Goal: Information Seeking & Learning: Learn about a topic

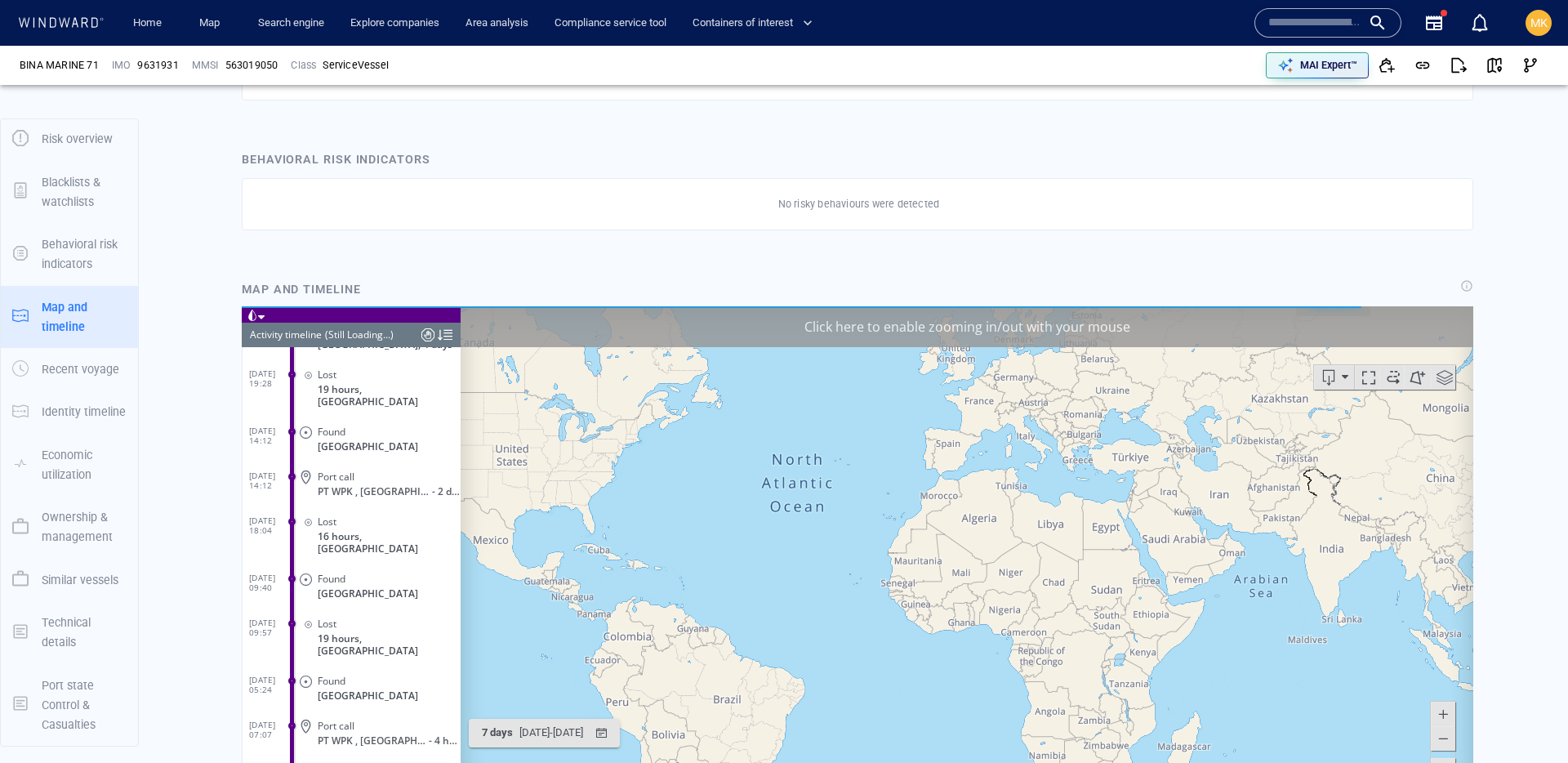
scroll to position [6769, 0]
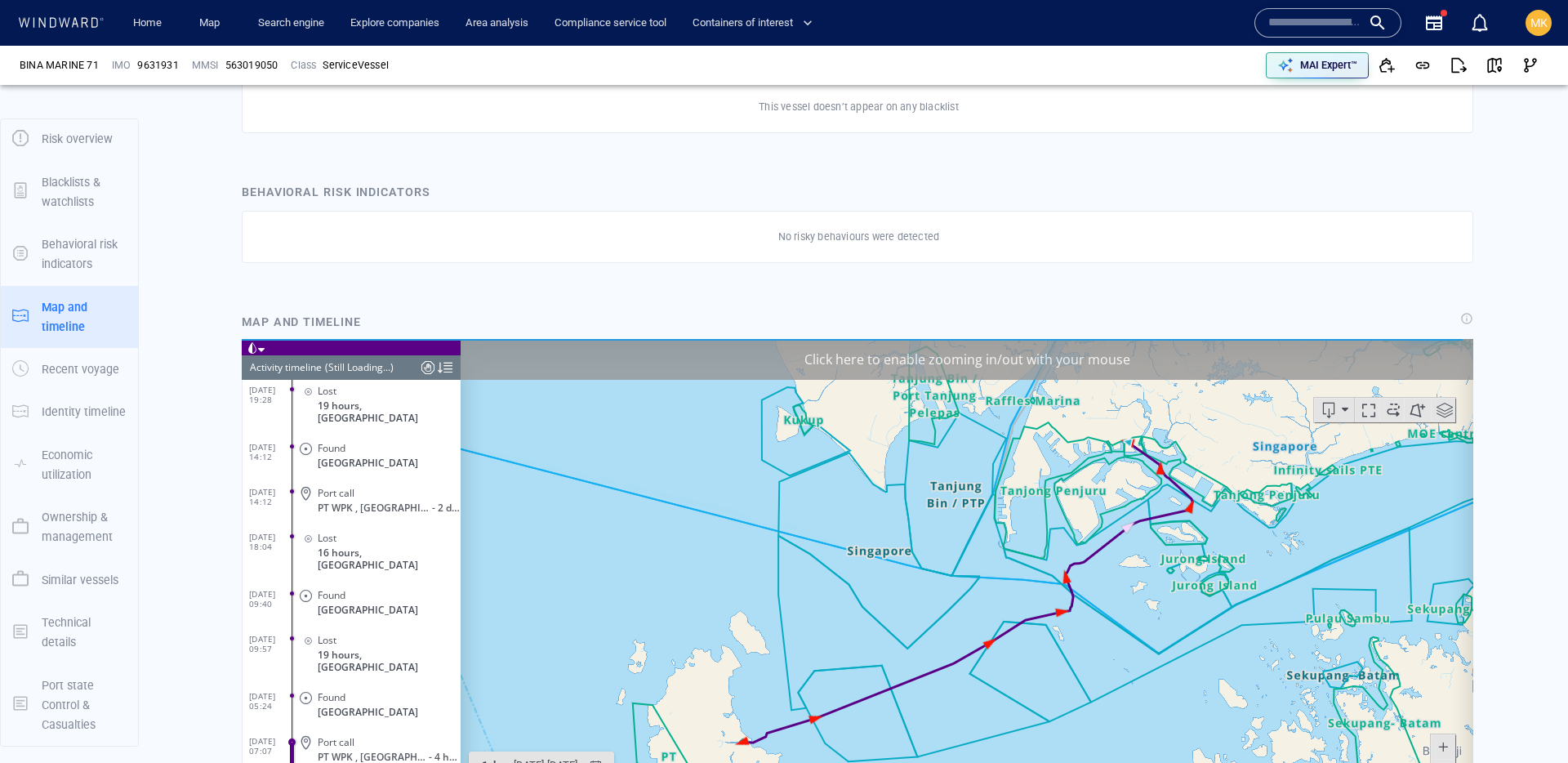
scroll to position [314405, 0]
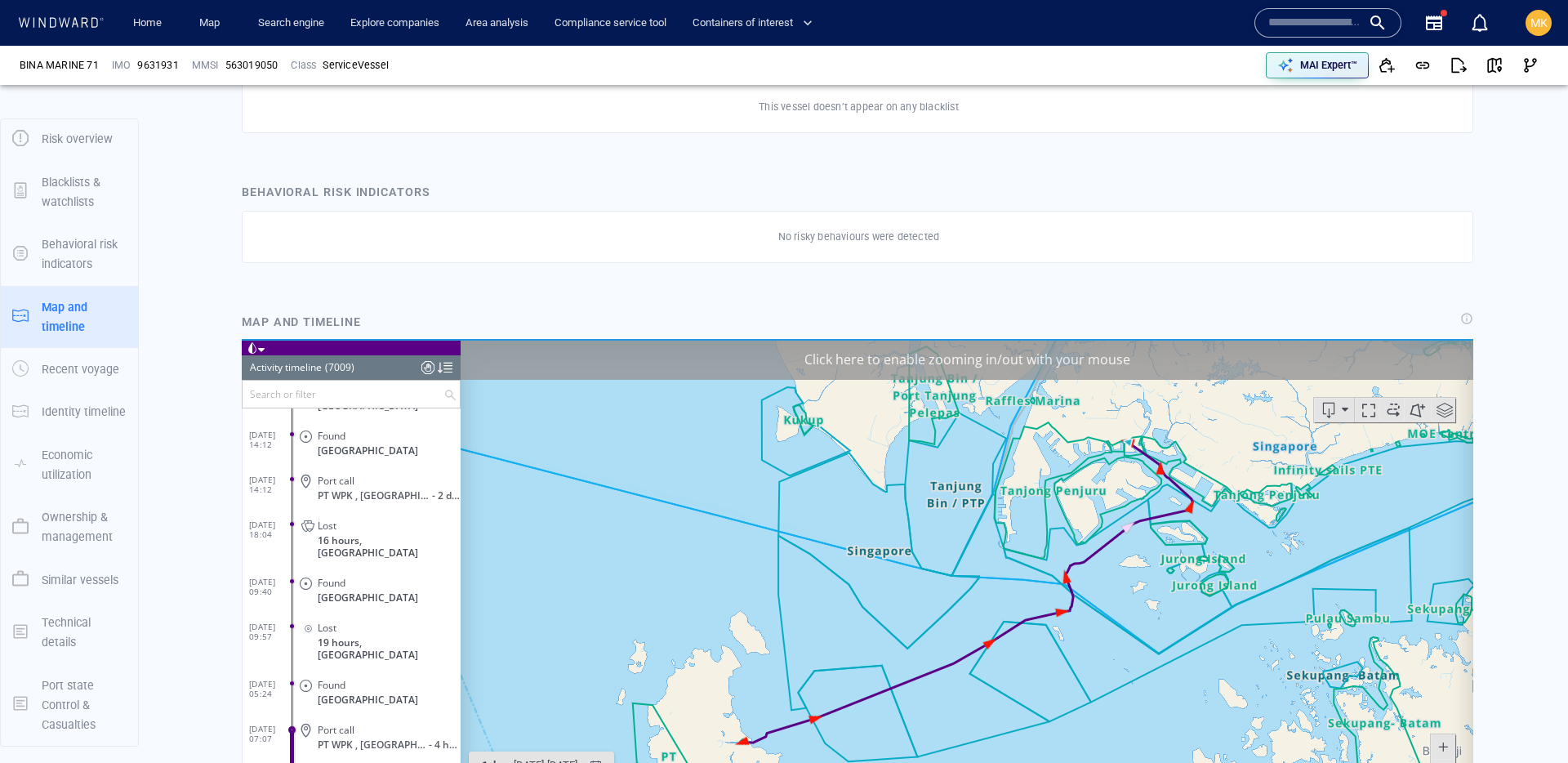
click at [1336, 19] on input "text" at bounding box center [1315, 22] width 93 height 24
paste input "*******"
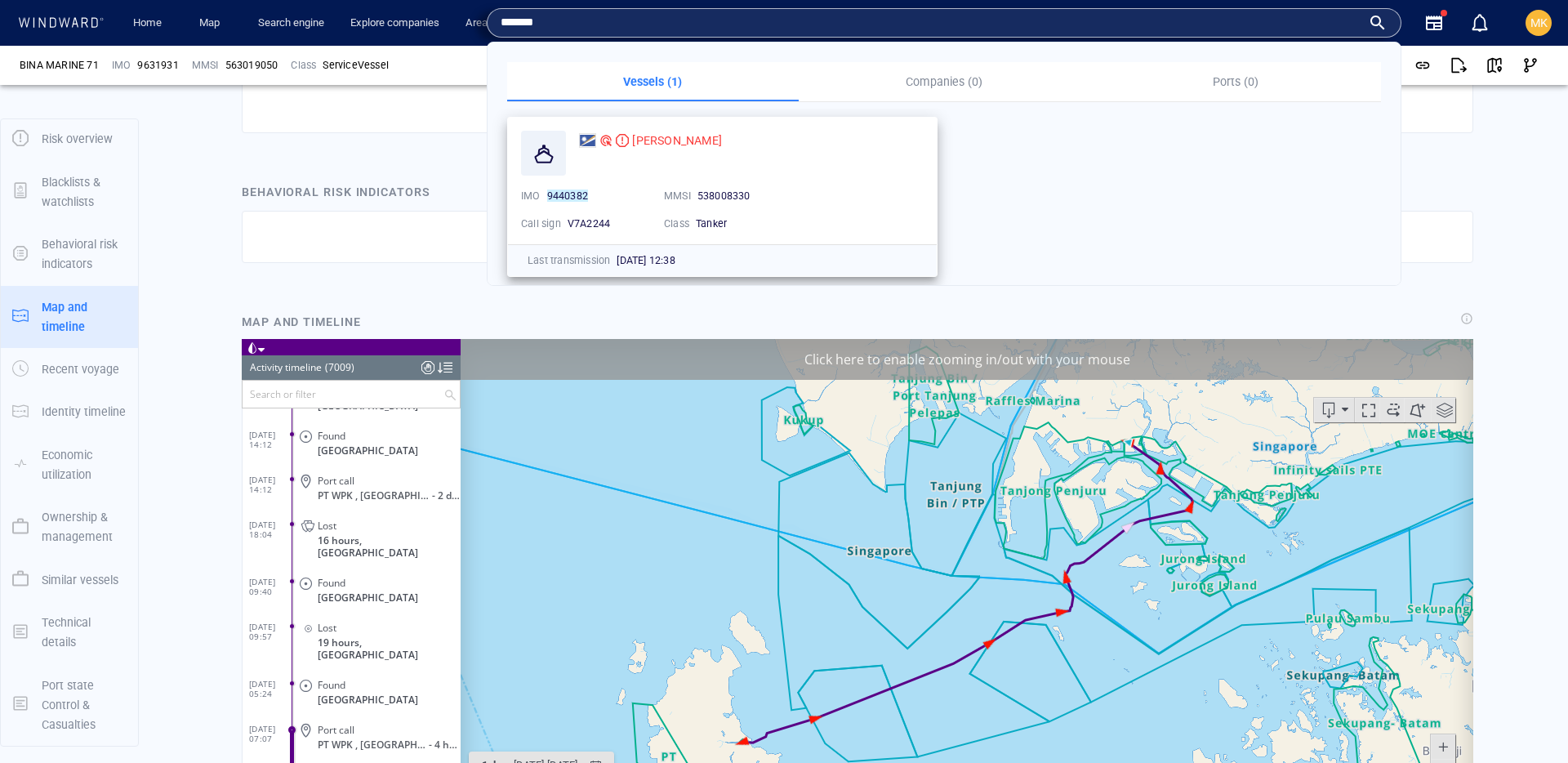
type input "*******"
click at [646, 152] on div "[PERSON_NAME]" at bounding box center [751, 140] width 351 height 26
click at [647, 143] on span "[PERSON_NAME]" at bounding box center [677, 140] width 90 height 13
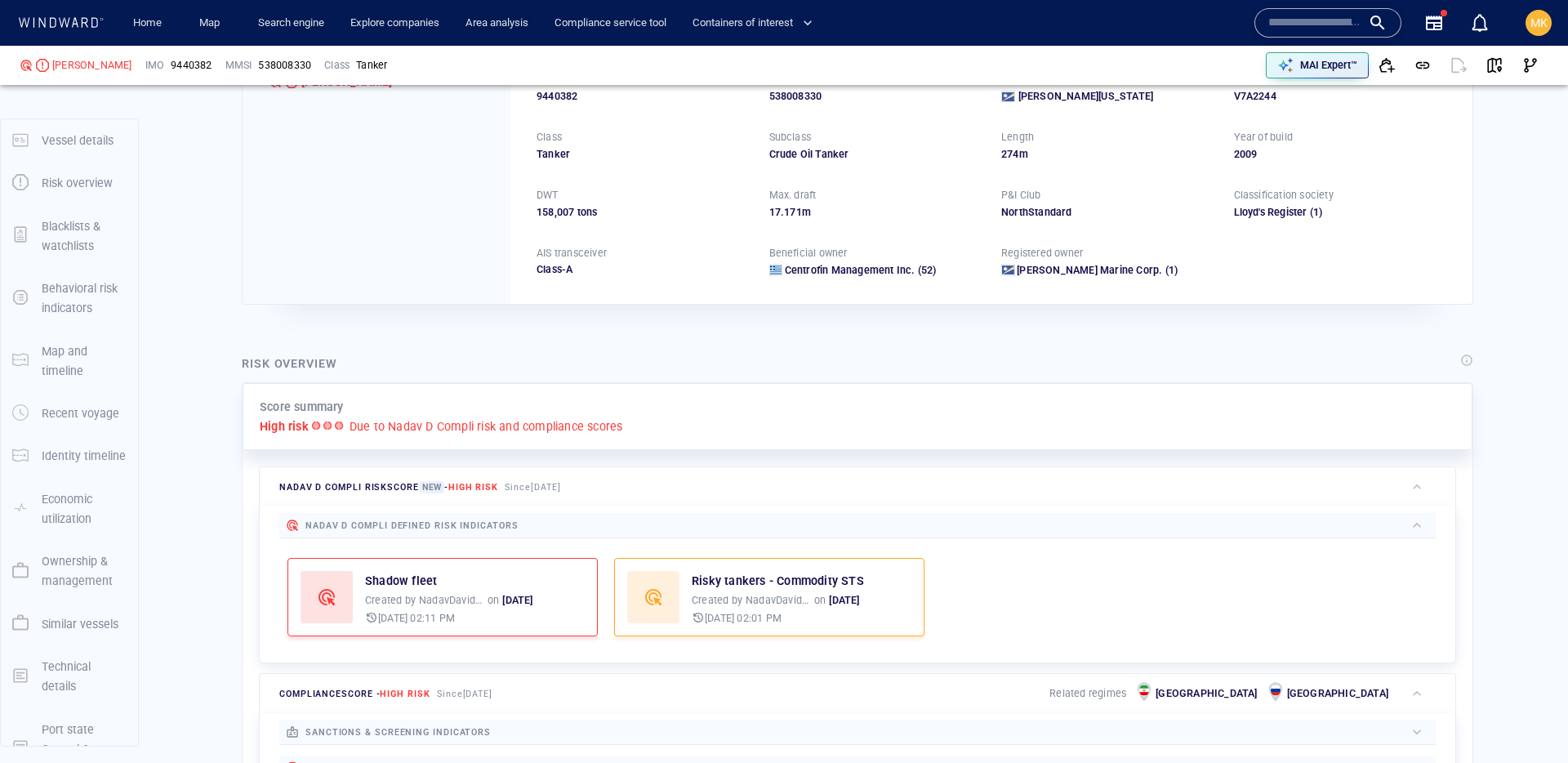
scroll to position [106, 0]
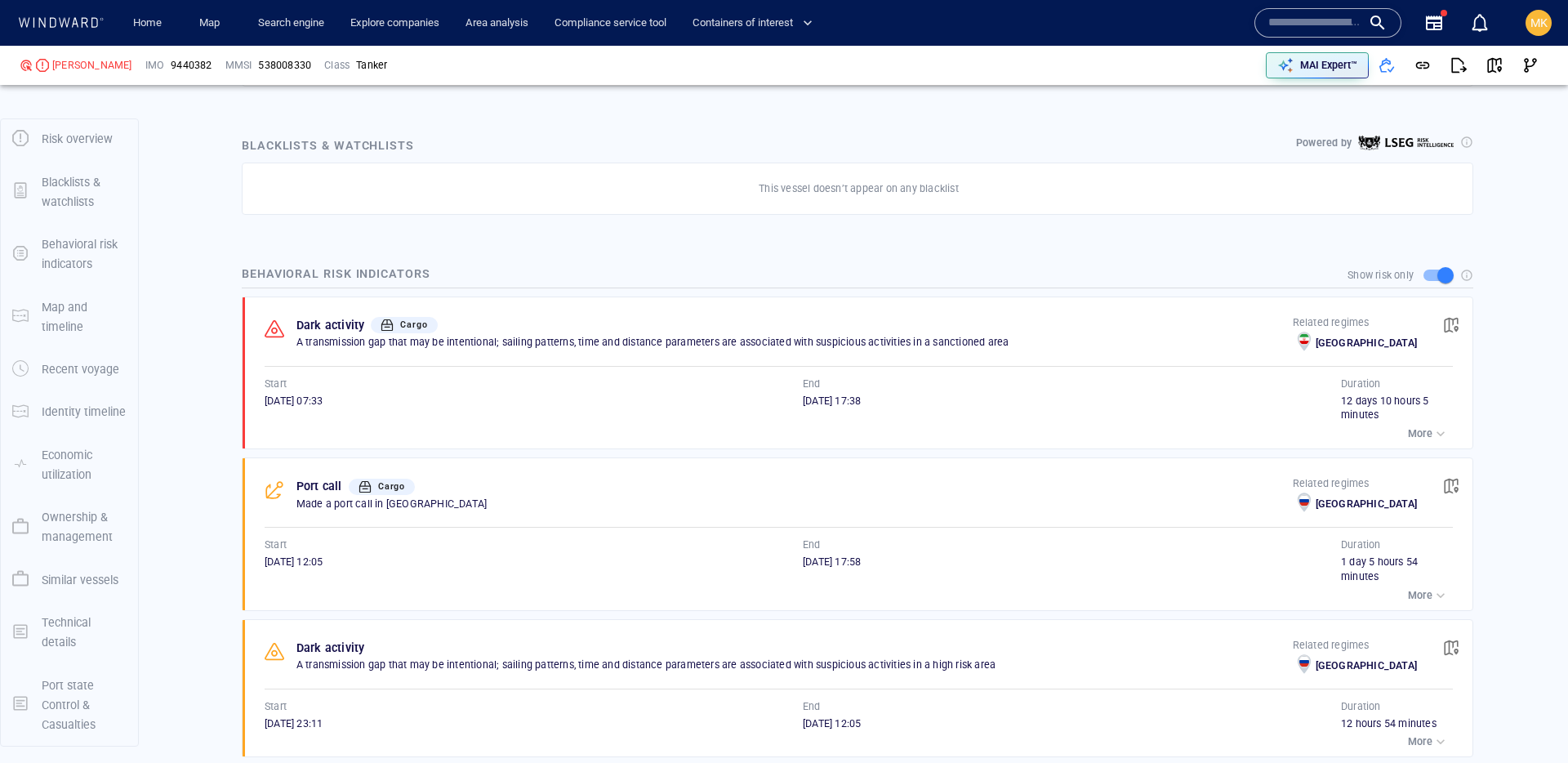
scroll to position [980, 0]
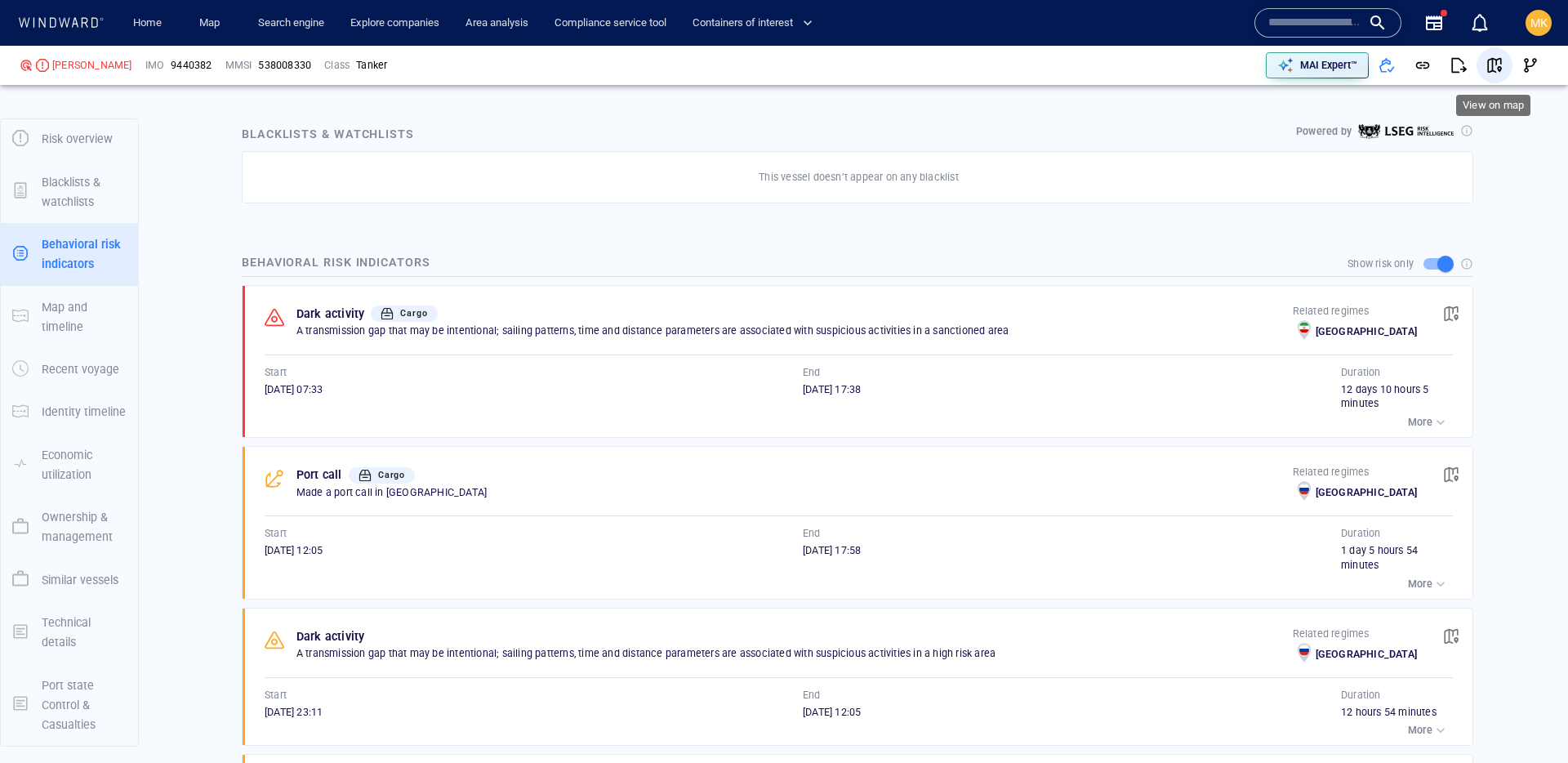
click at [1486, 69] on span "button" at bounding box center [1494, 65] width 16 height 16
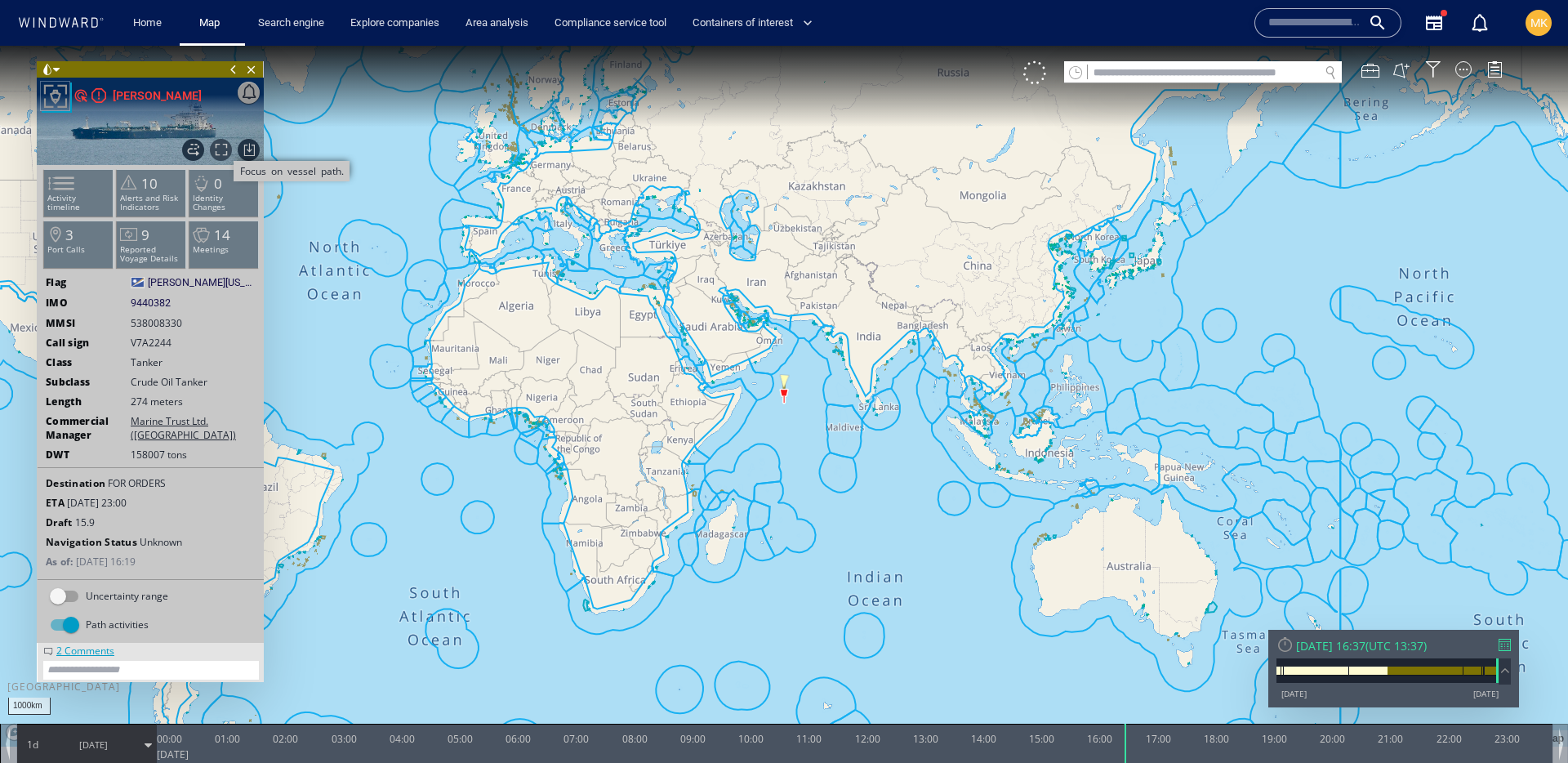
click at [230, 151] on span "Focus on vessel path." at bounding box center [221, 150] width 22 height 22
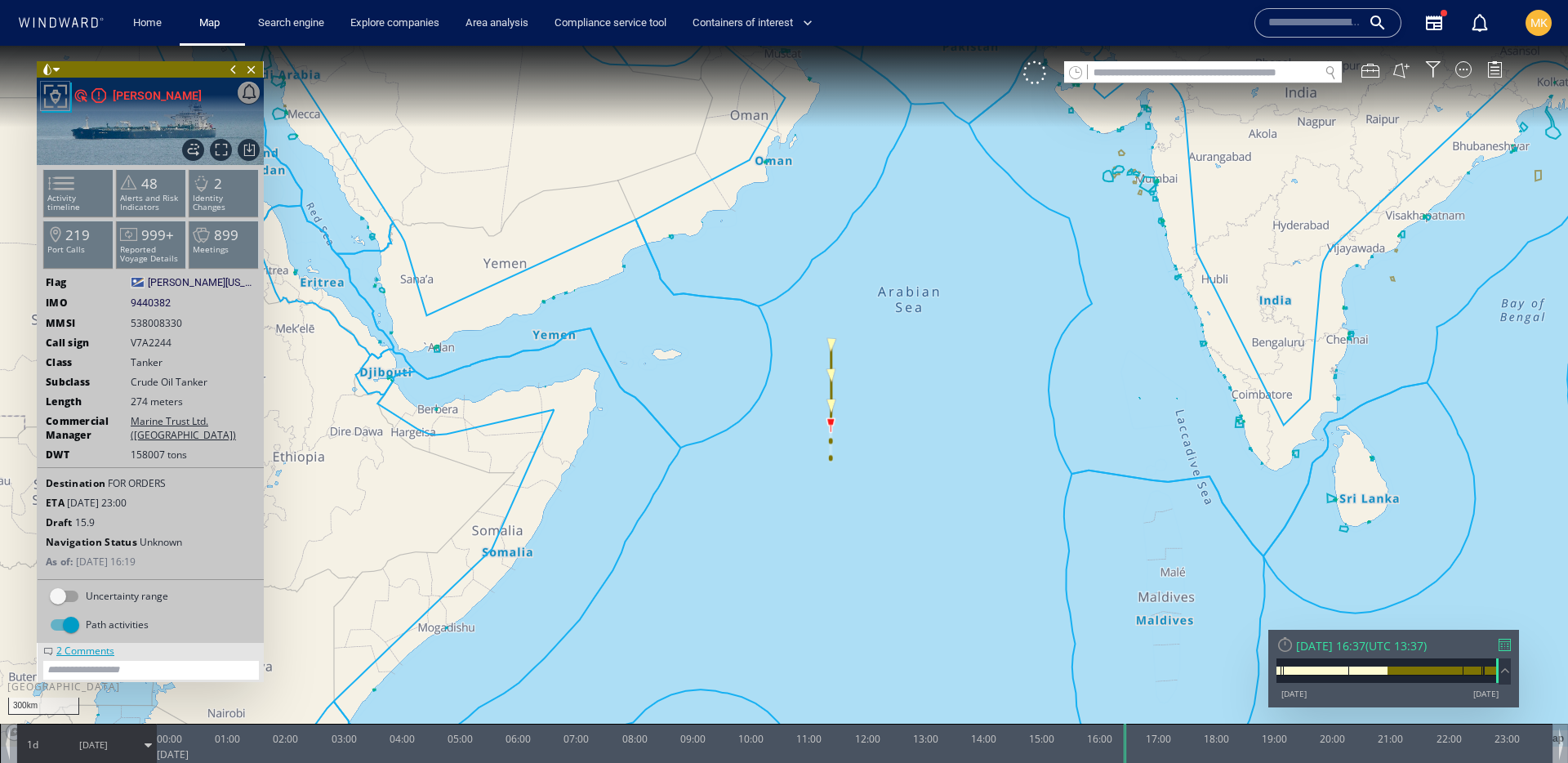
click at [1504, 641] on div at bounding box center [1505, 645] width 13 height 13
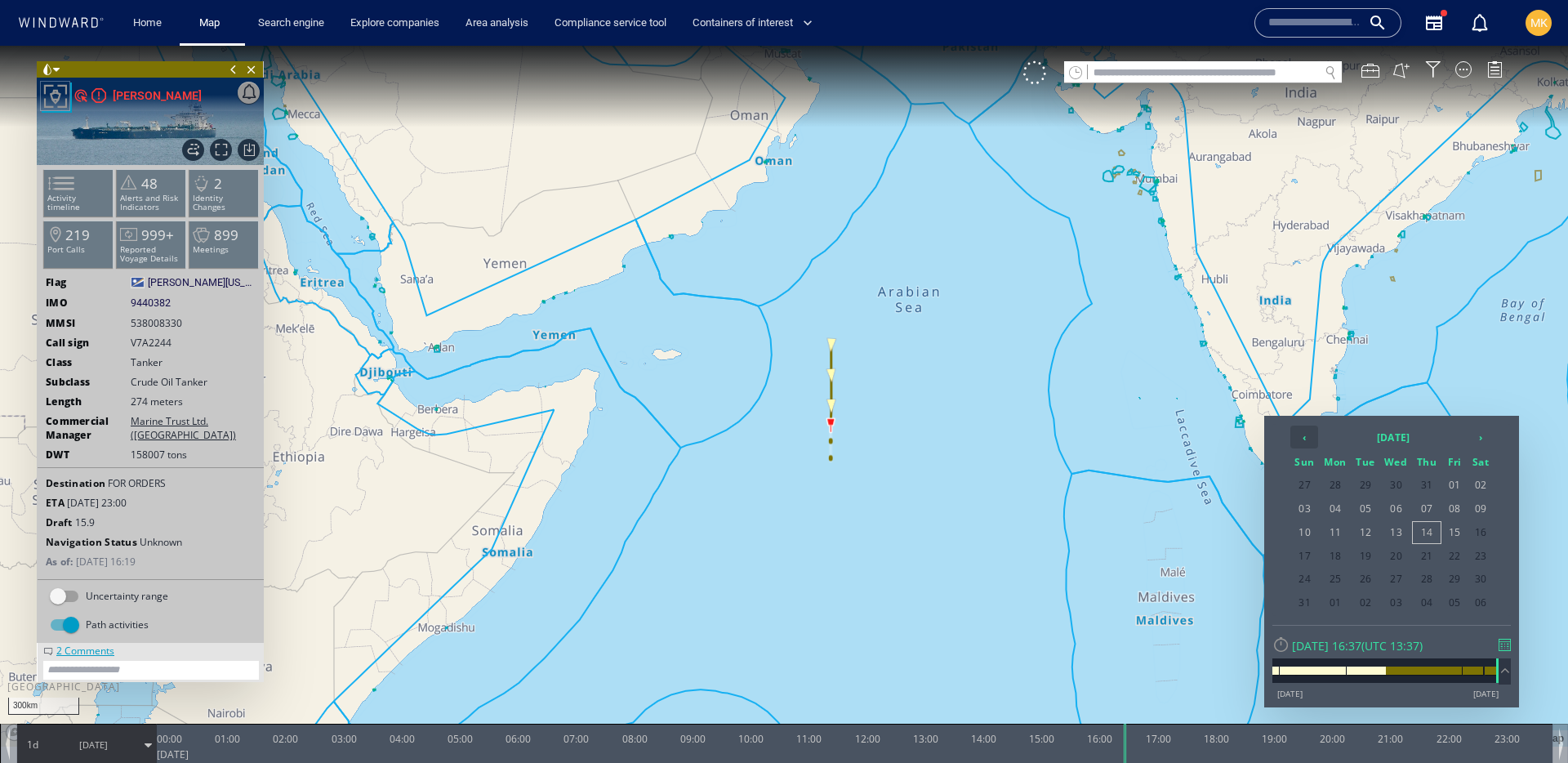
click at [1304, 434] on th "‹" at bounding box center [1304, 438] width 28 height 23
click at [1390, 573] on span "30" at bounding box center [1396, 579] width 31 height 22
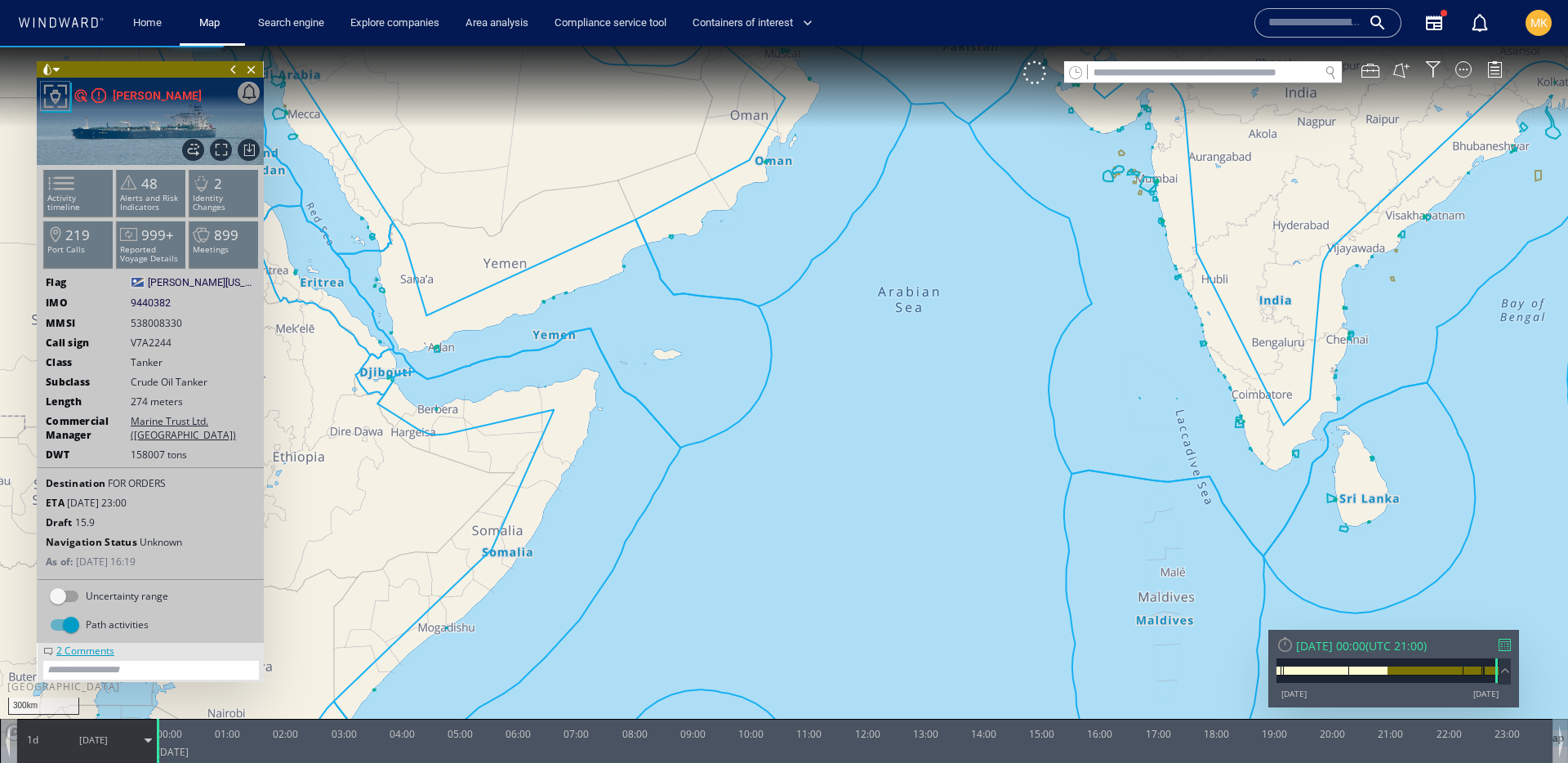
click at [91, 751] on span "30/07/25" at bounding box center [93, 741] width 82 height 41
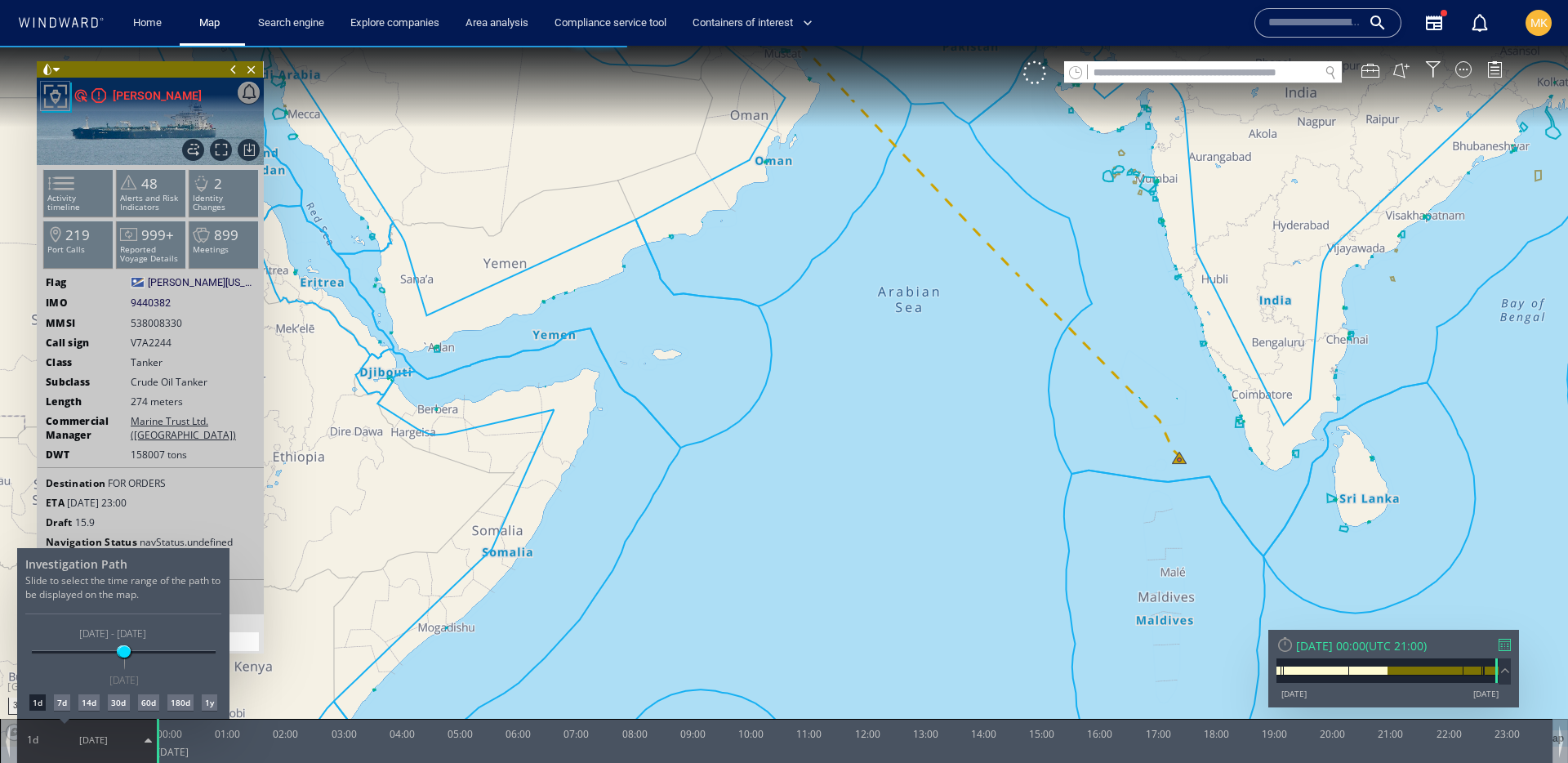
click at [93, 707] on div "14d" at bounding box center [89, 702] width 22 height 16
click at [908, 414] on div at bounding box center [784, 404] width 1568 height 717
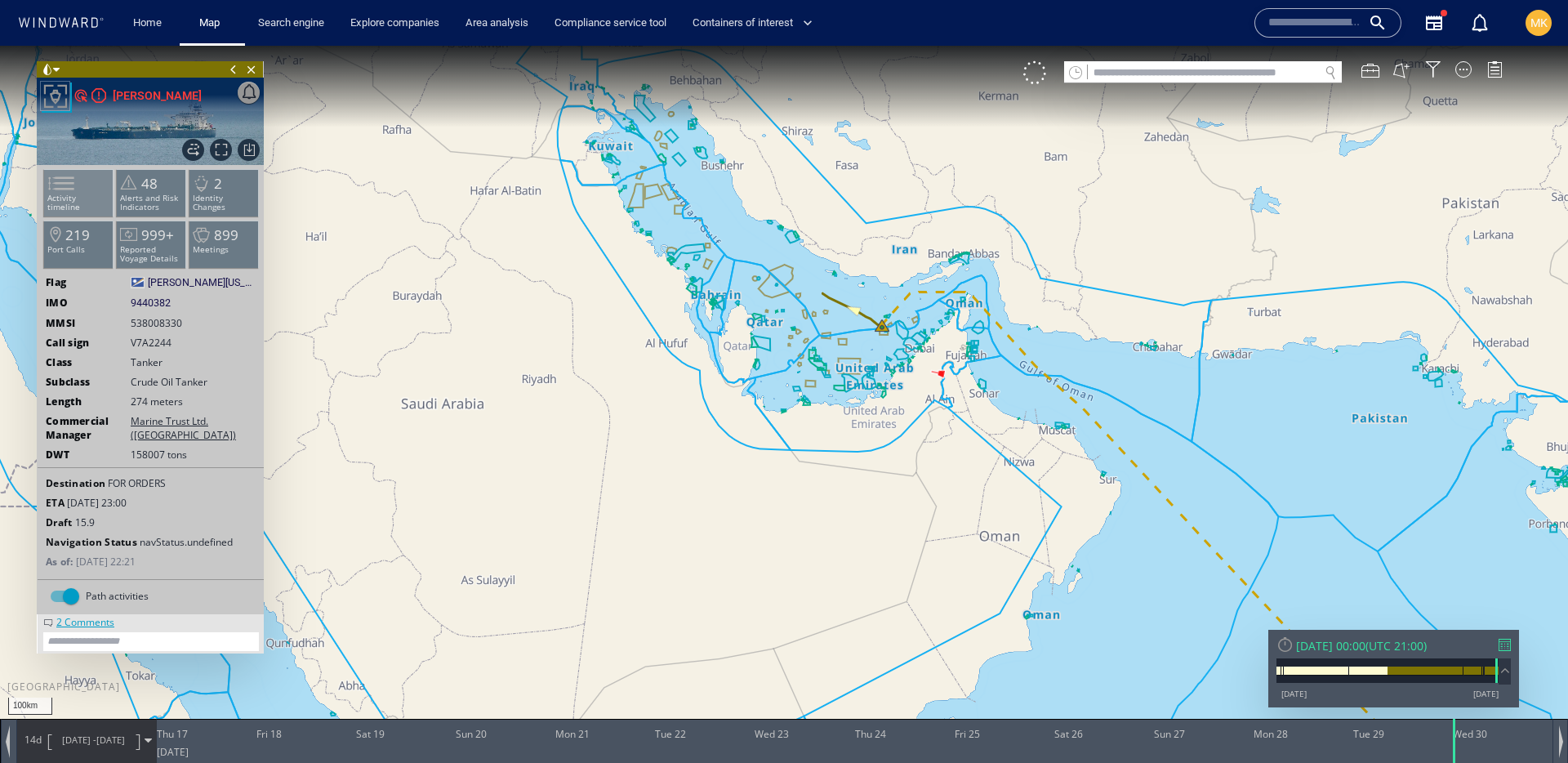
click at [64, 190] on span at bounding box center [51, 183] width 24 height 23
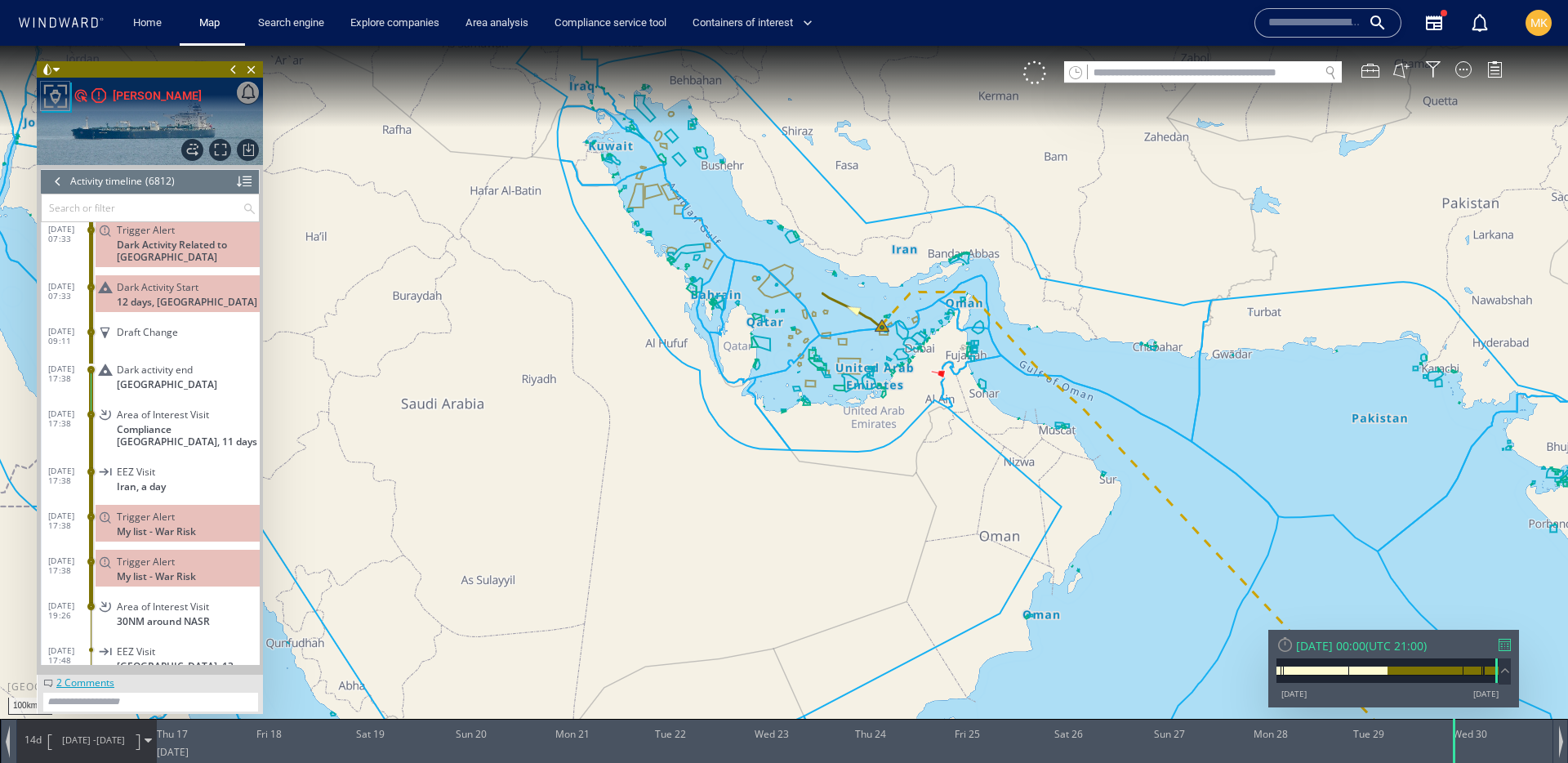
scroll to position [303867, 0]
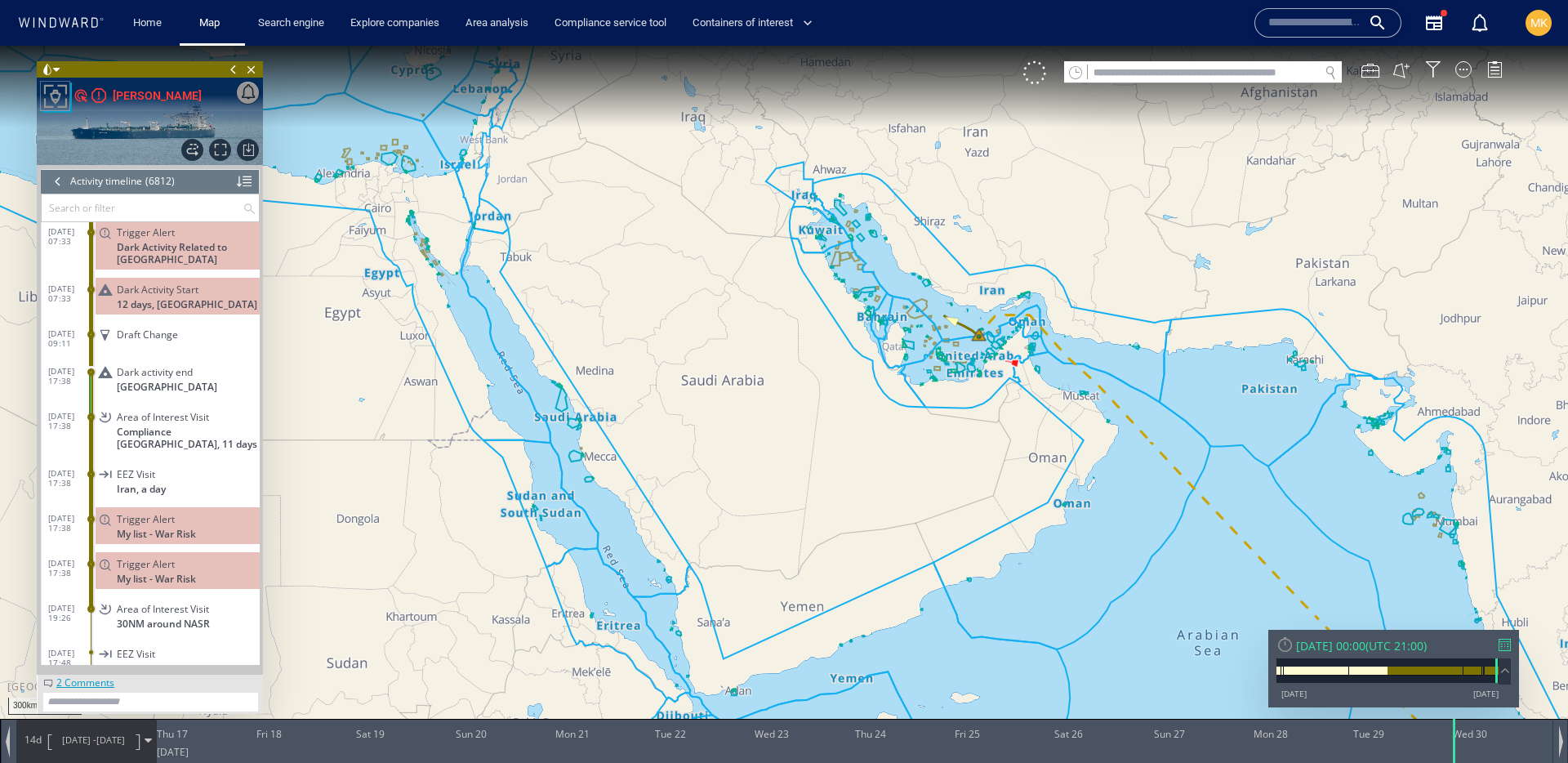
drag, startPoint x: 1130, startPoint y: 376, endPoint x: 848, endPoint y: 178, distance: 344.6
click at [848, 178] on canvas "Map" at bounding box center [784, 396] width 1568 height 701
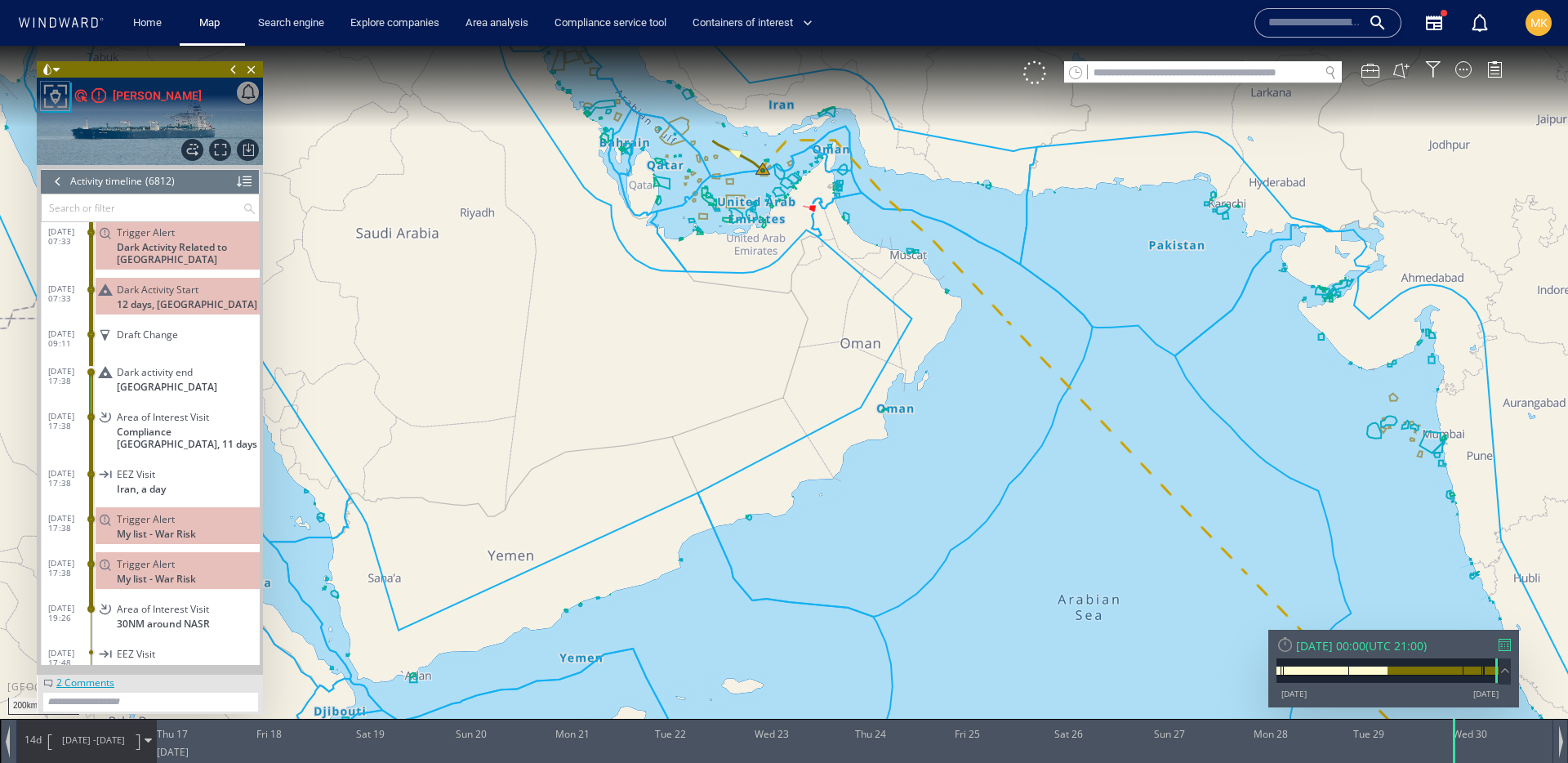
click at [57, 188] on div at bounding box center [58, 181] width 18 height 24
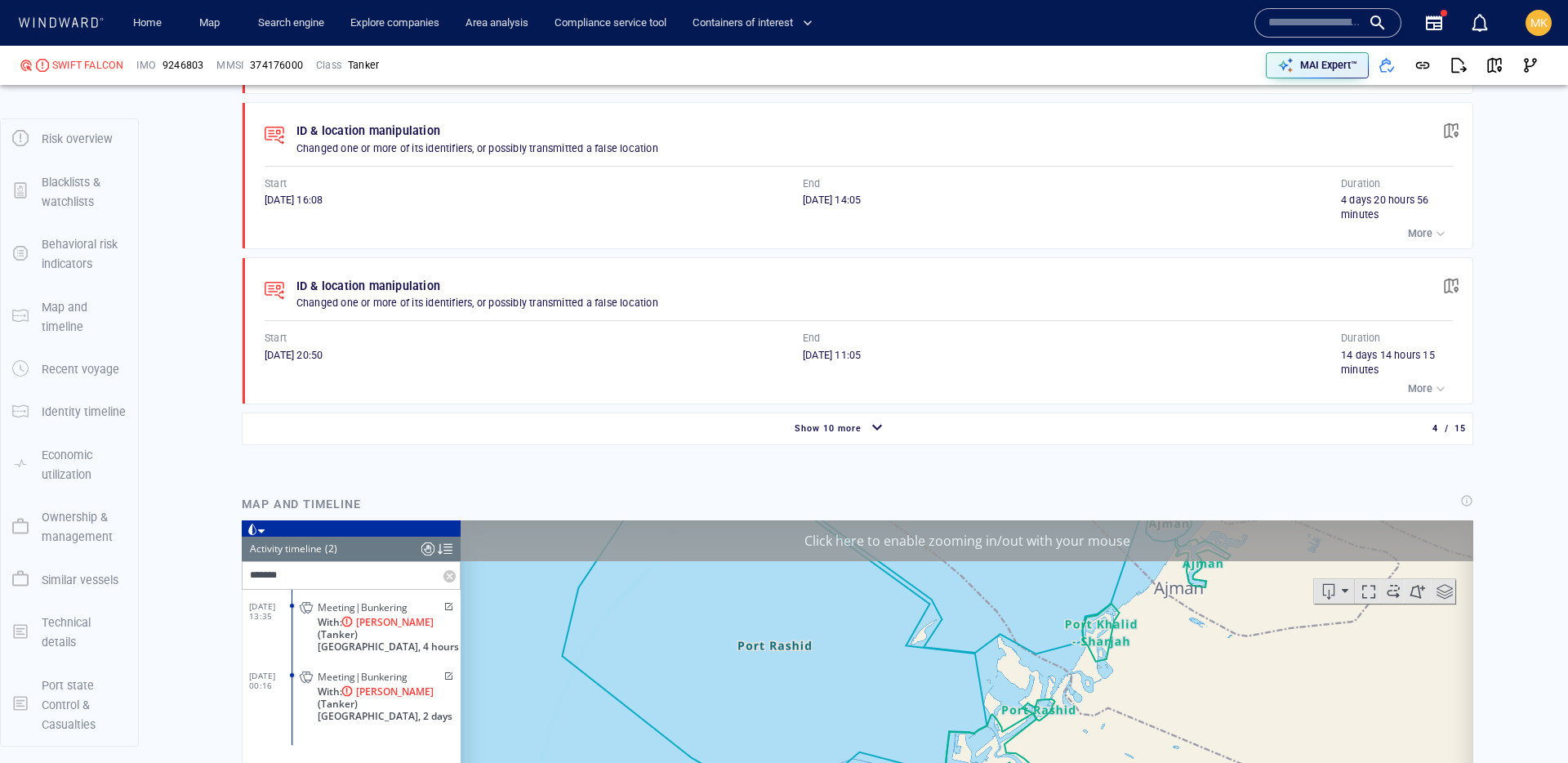
scroll to position [1594, 0]
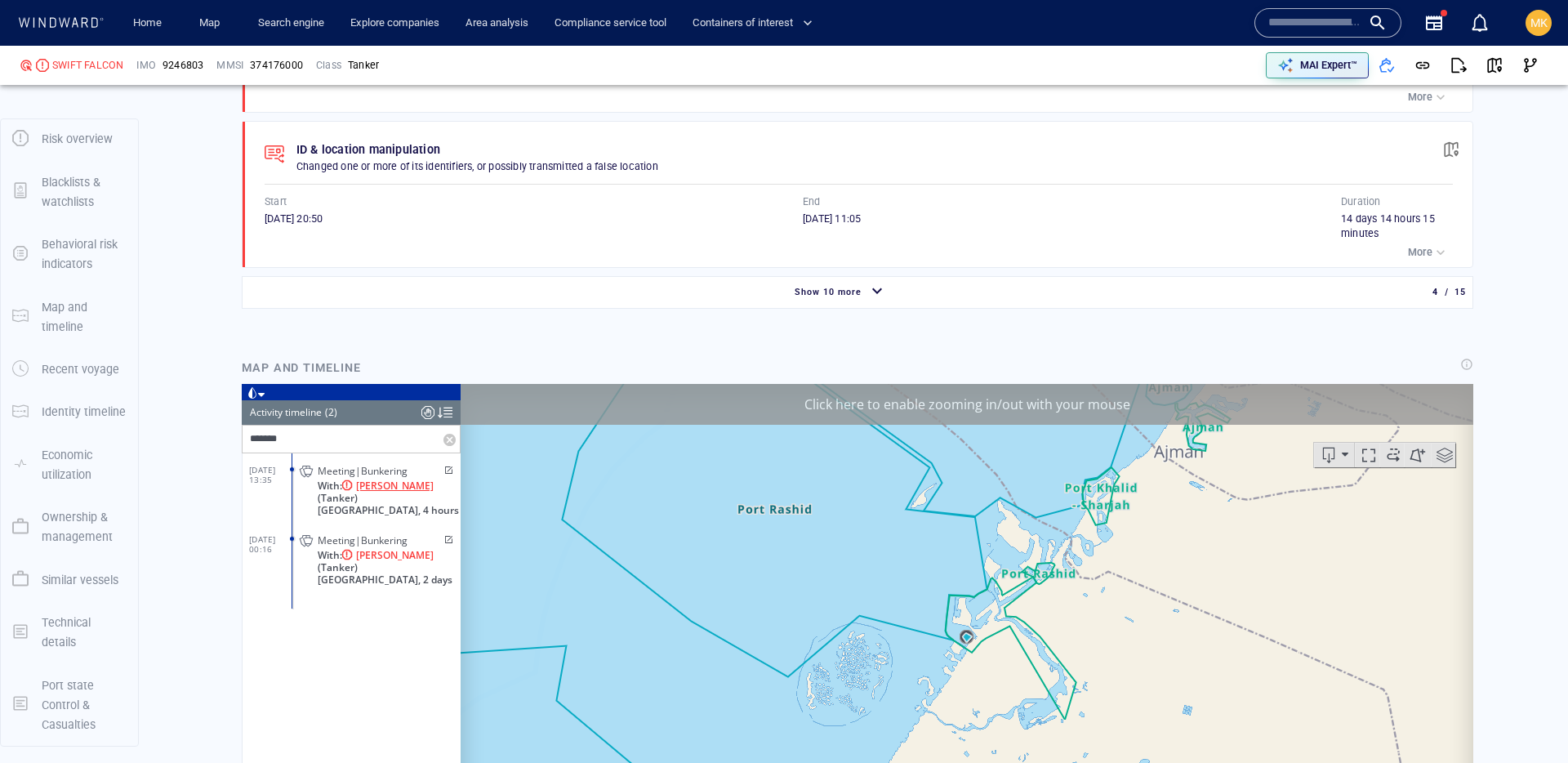
click at [370, 480] on span "[PERSON_NAME]" at bounding box center [394, 486] width 78 height 13
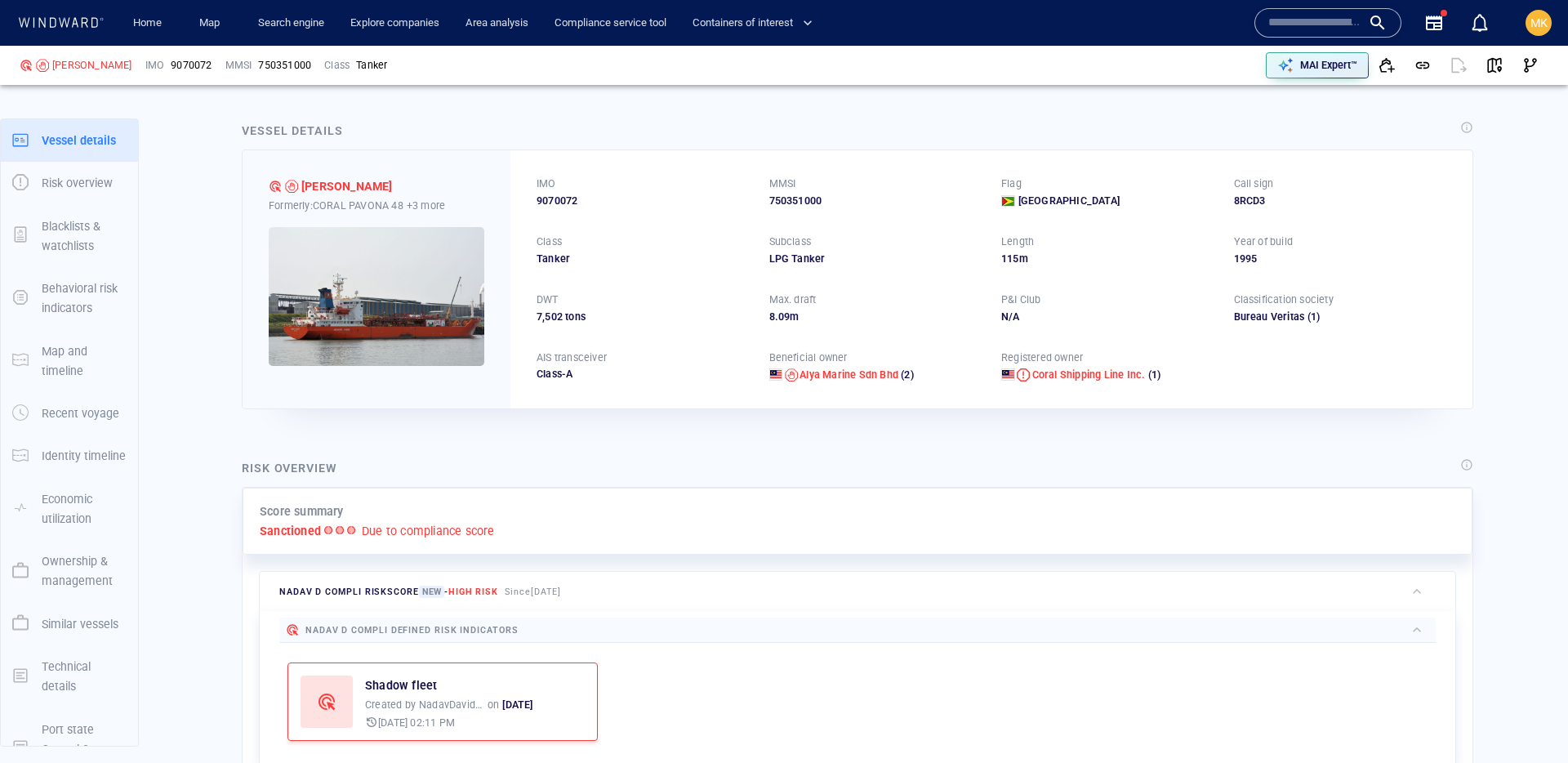
scroll to position [451, 0]
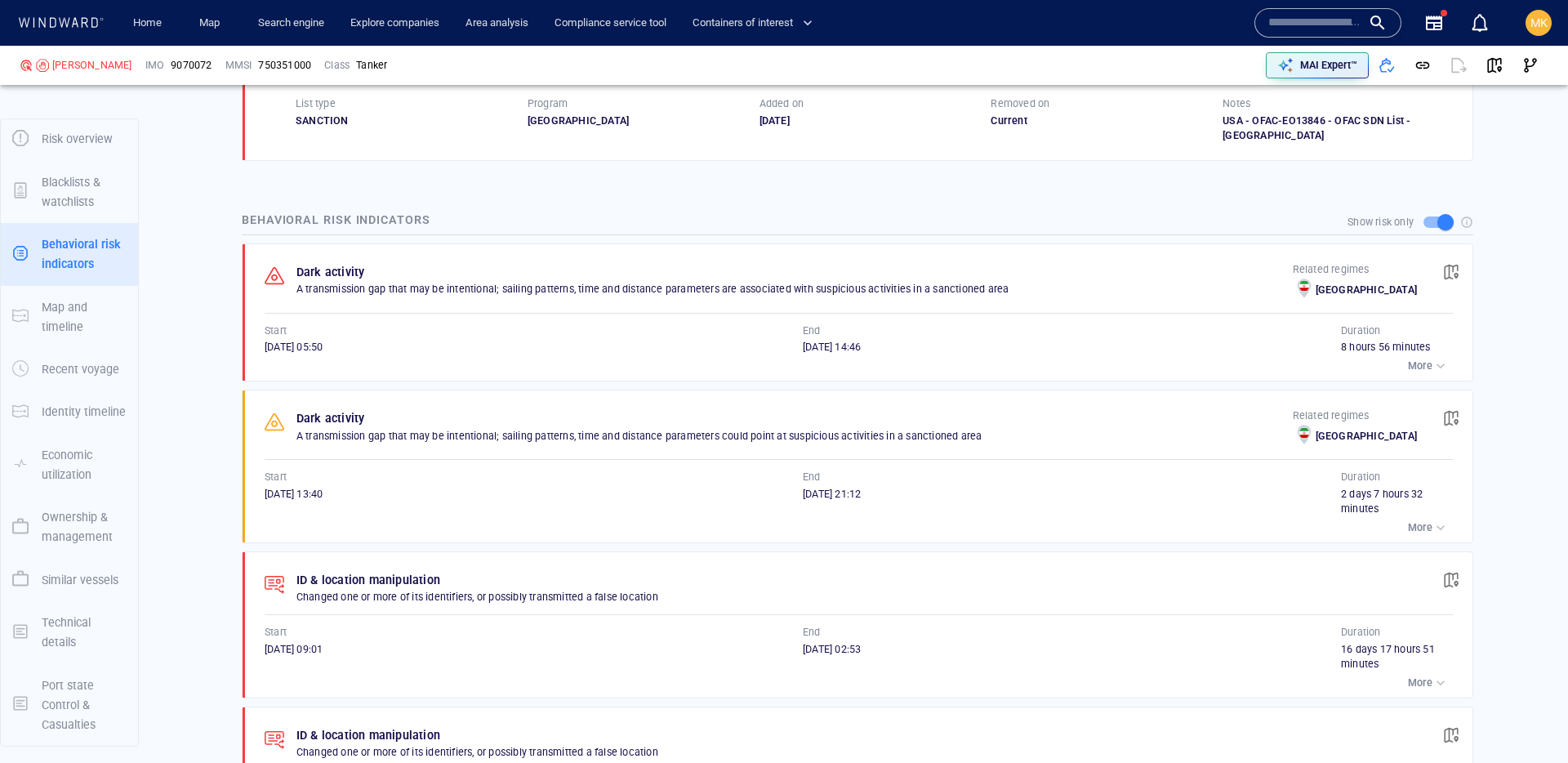
scroll to position [1127, 0]
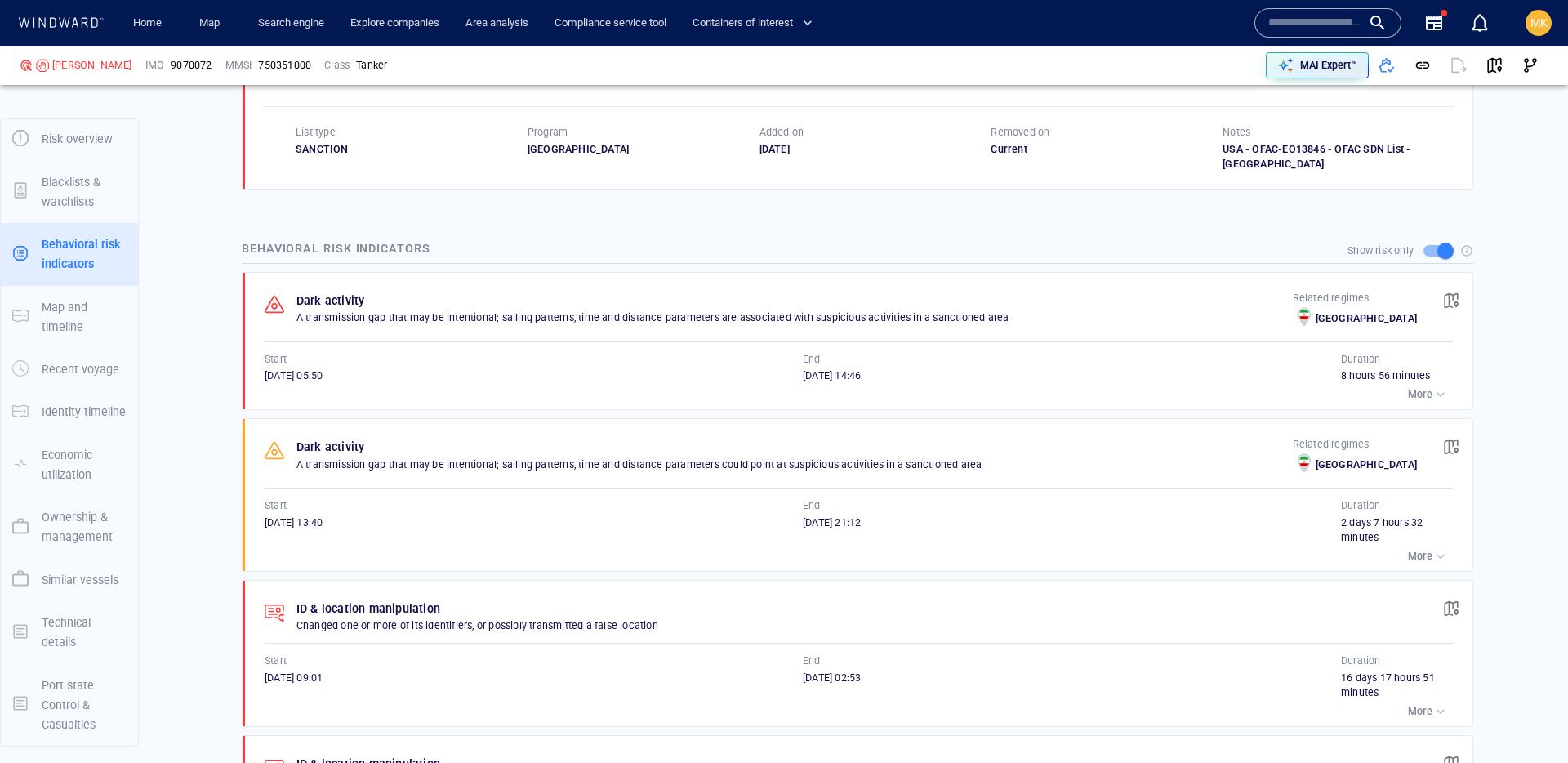
drag, startPoint x: 727, startPoint y: 159, endPoint x: 865, endPoint y: 152, distance: 138.2
click at [865, 152] on div "OFAC The vessel is on this sanctions list Related regimes Iran List type SANCTI…" at bounding box center [858, 112] width 1230 height 153
click at [865, 152] on div "[DATE]" at bounding box center [875, 149] width 232 height 14
drag, startPoint x: 816, startPoint y: 157, endPoint x: 697, endPoint y: 156, distance: 119.0
click at [697, 156] on div "OFAC The vessel is on this sanctions list Related regimes Iran List type SANCTI…" at bounding box center [858, 112] width 1230 height 153
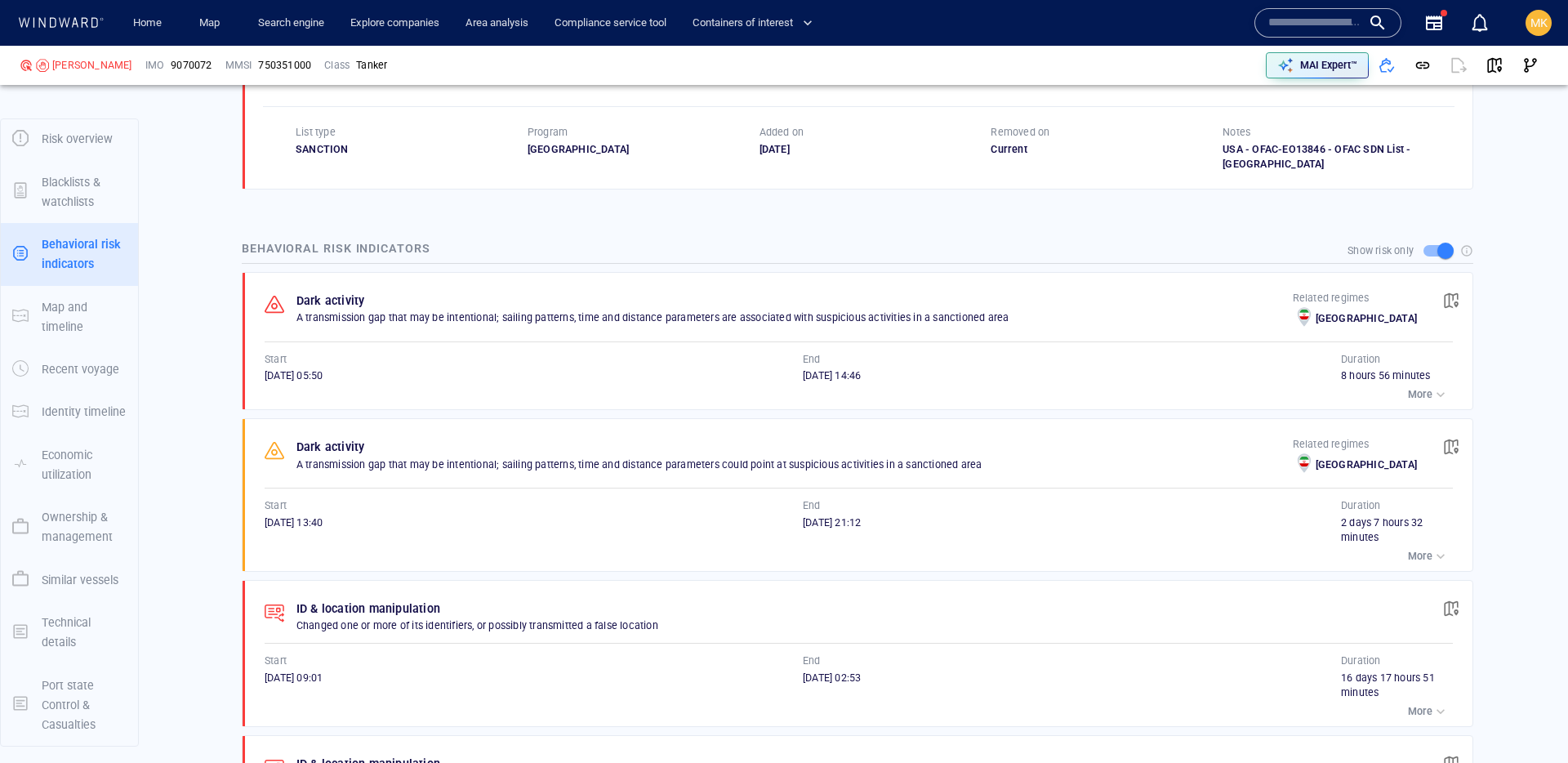
click at [697, 156] on div "OFAC The vessel is on this sanctions list Related regimes Iran List type SANCTI…" at bounding box center [858, 112] width 1230 height 153
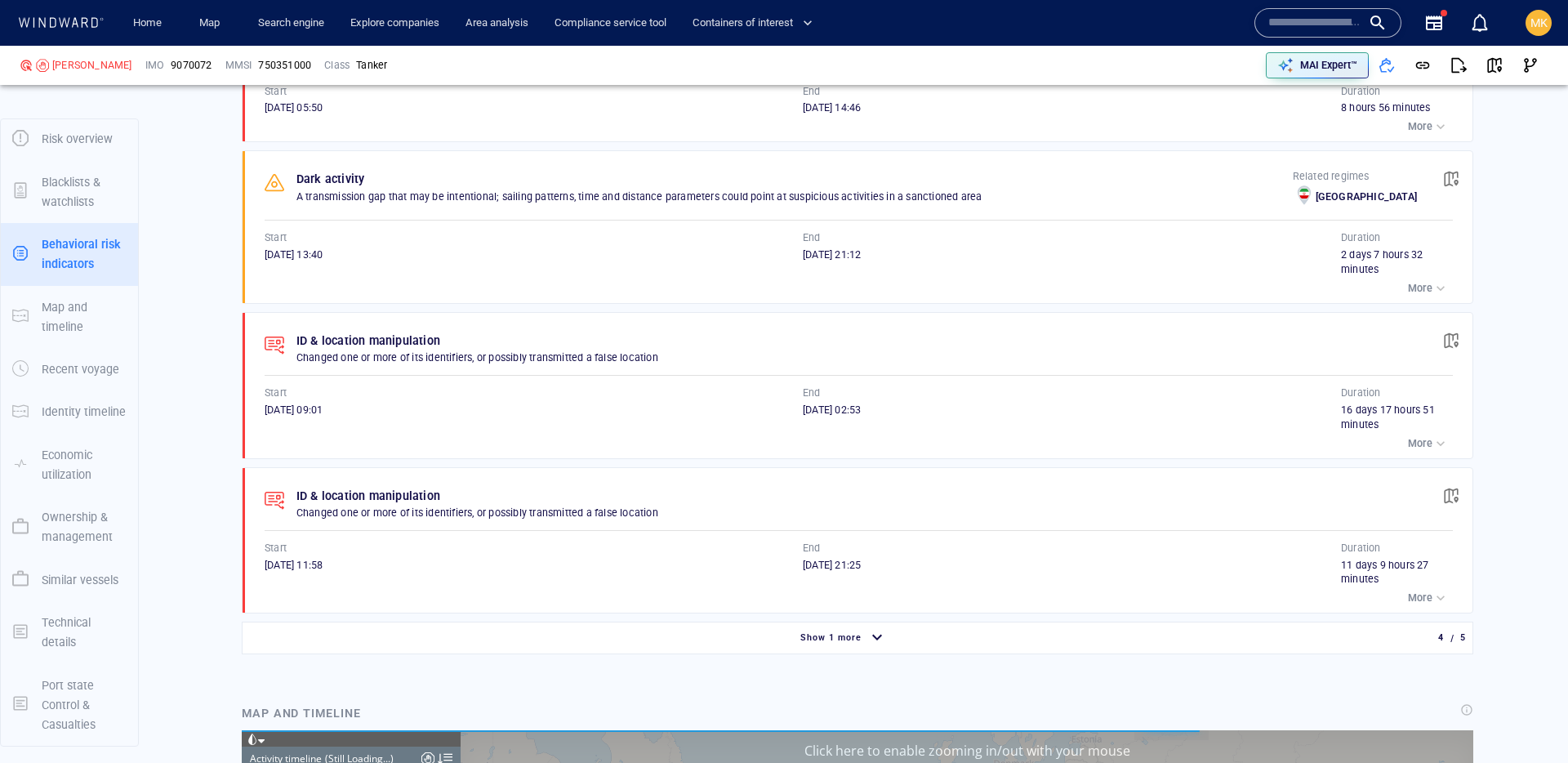
scroll to position [7312, 0]
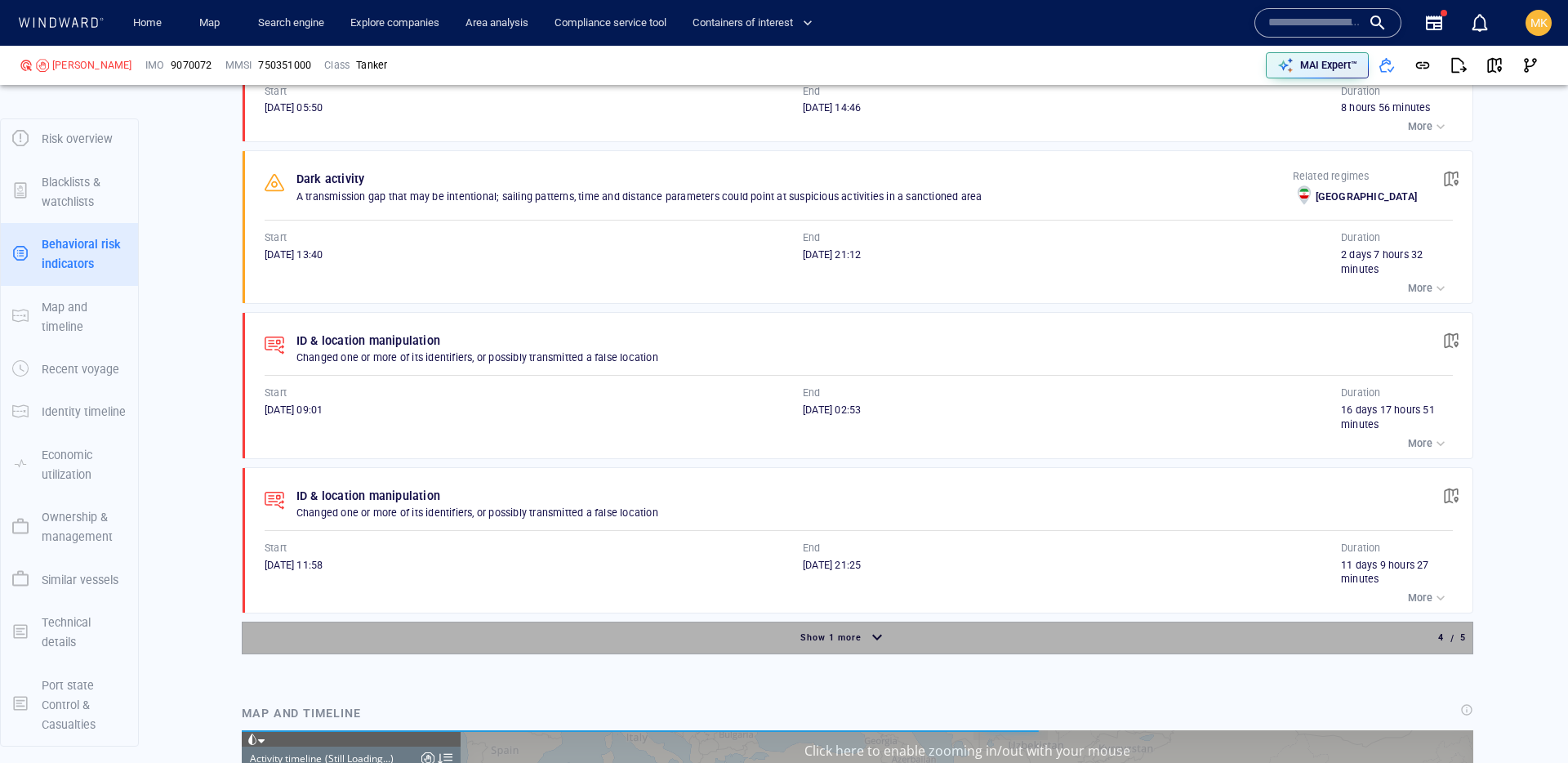
click at [823, 632] on span "Show 1 more" at bounding box center [831, 637] width 61 height 11
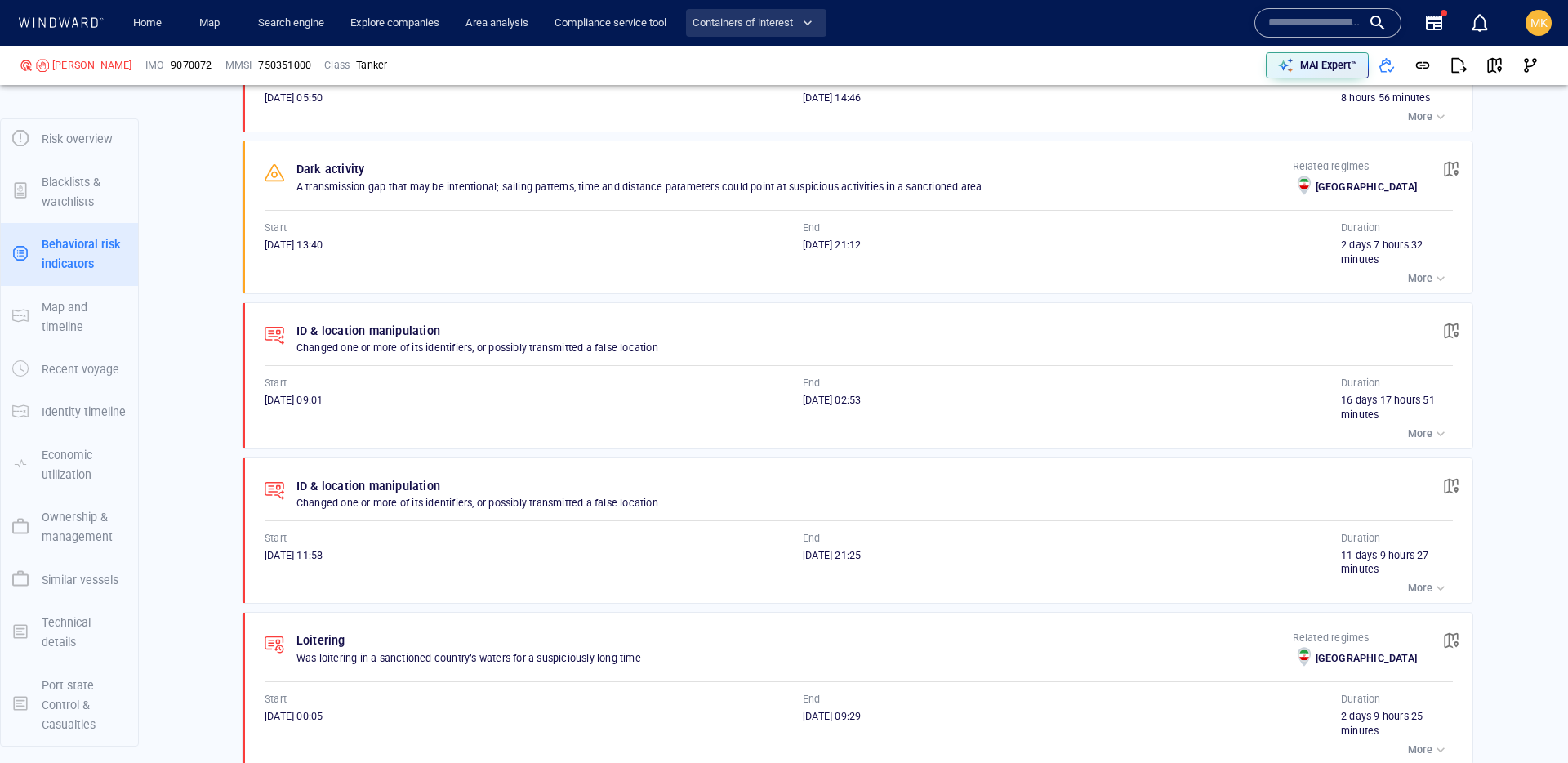
scroll to position [1526, 0]
